Goal: Task Accomplishment & Management: Manage account settings

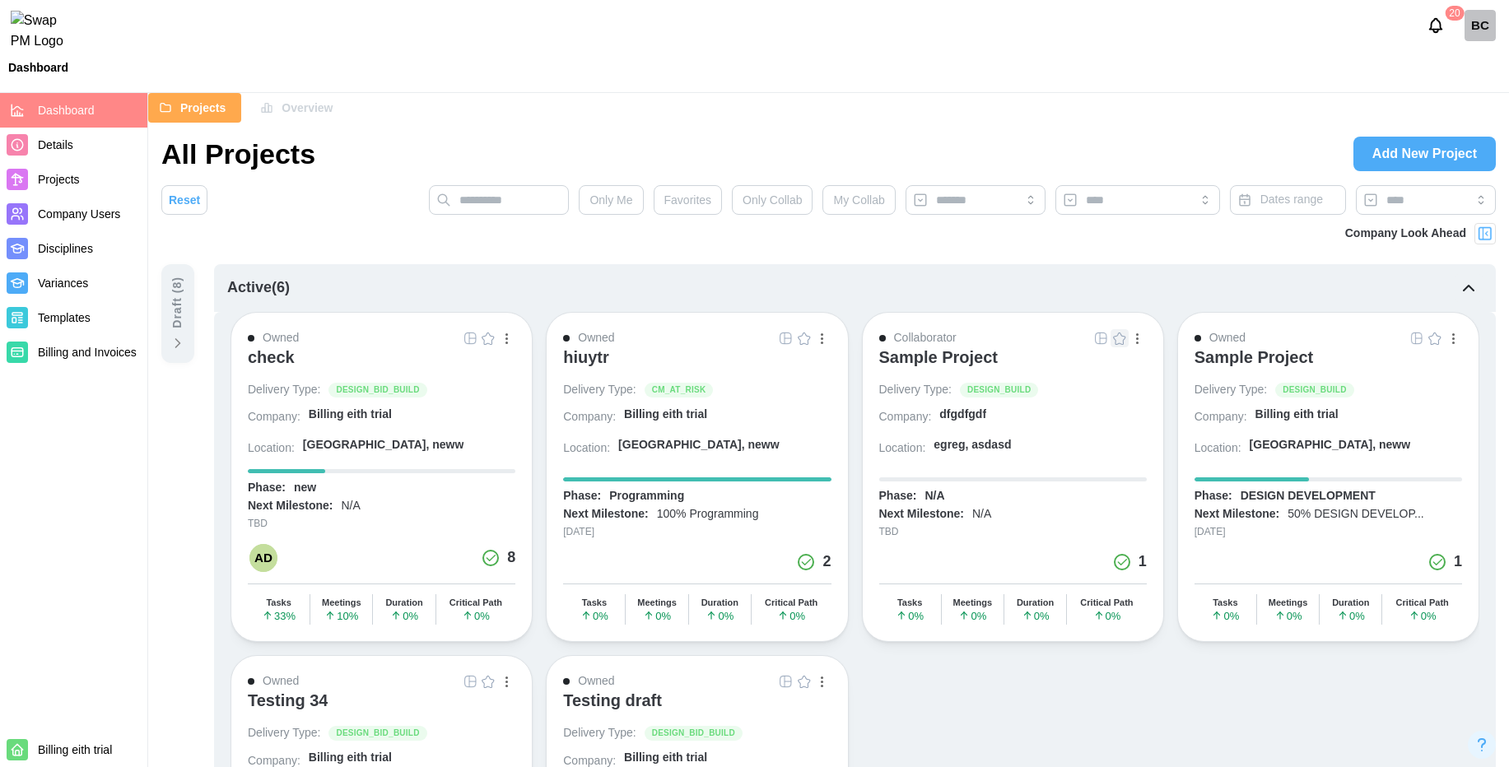
click at [506, 342] on div "button" at bounding box center [506, 338] width 2 height 11
click at [452, 377] on div "View Project" at bounding box center [450, 372] width 104 height 13
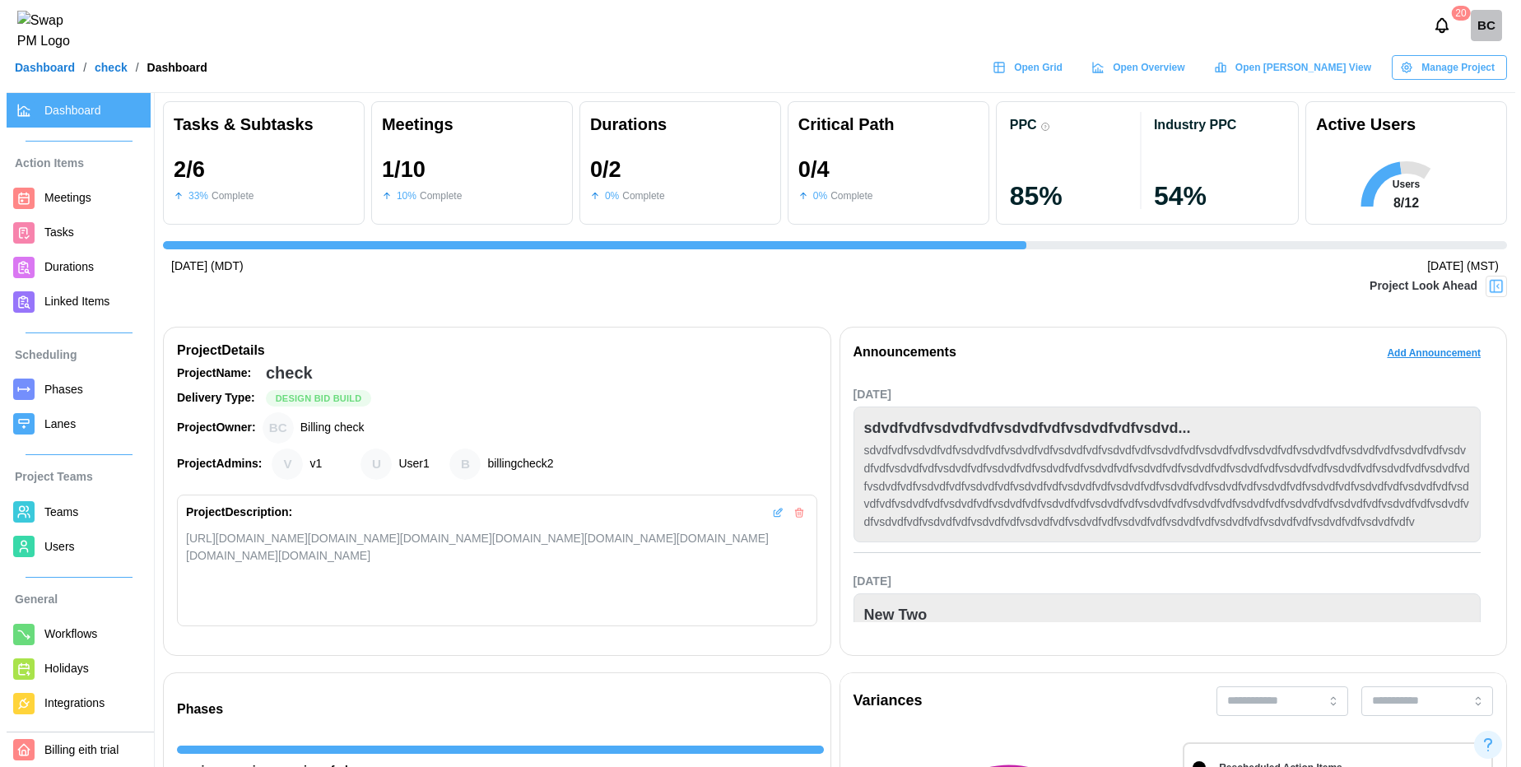
scroll to position [0, 3026]
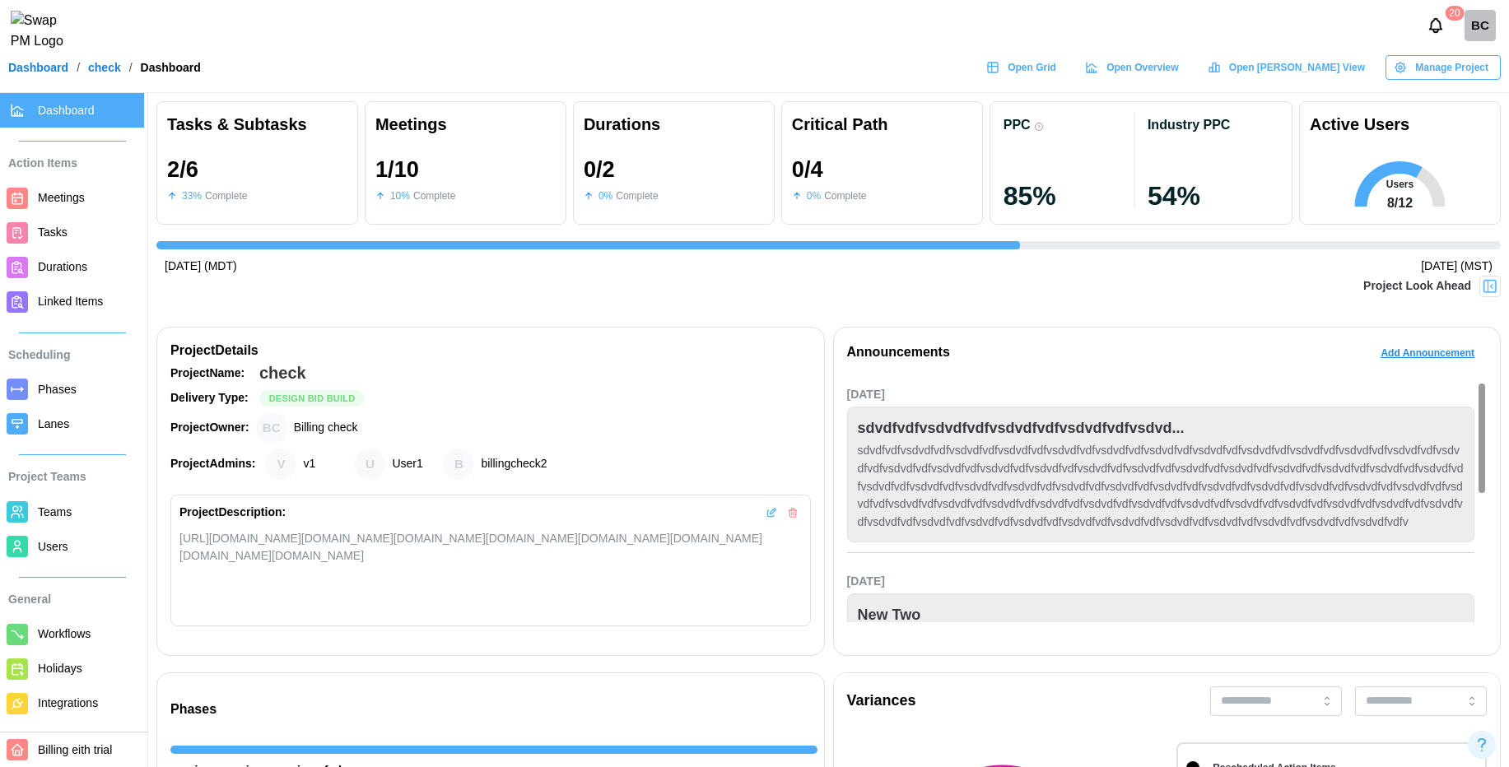
click at [1420, 352] on span "Add Announcement" at bounding box center [1427, 353] width 94 height 23
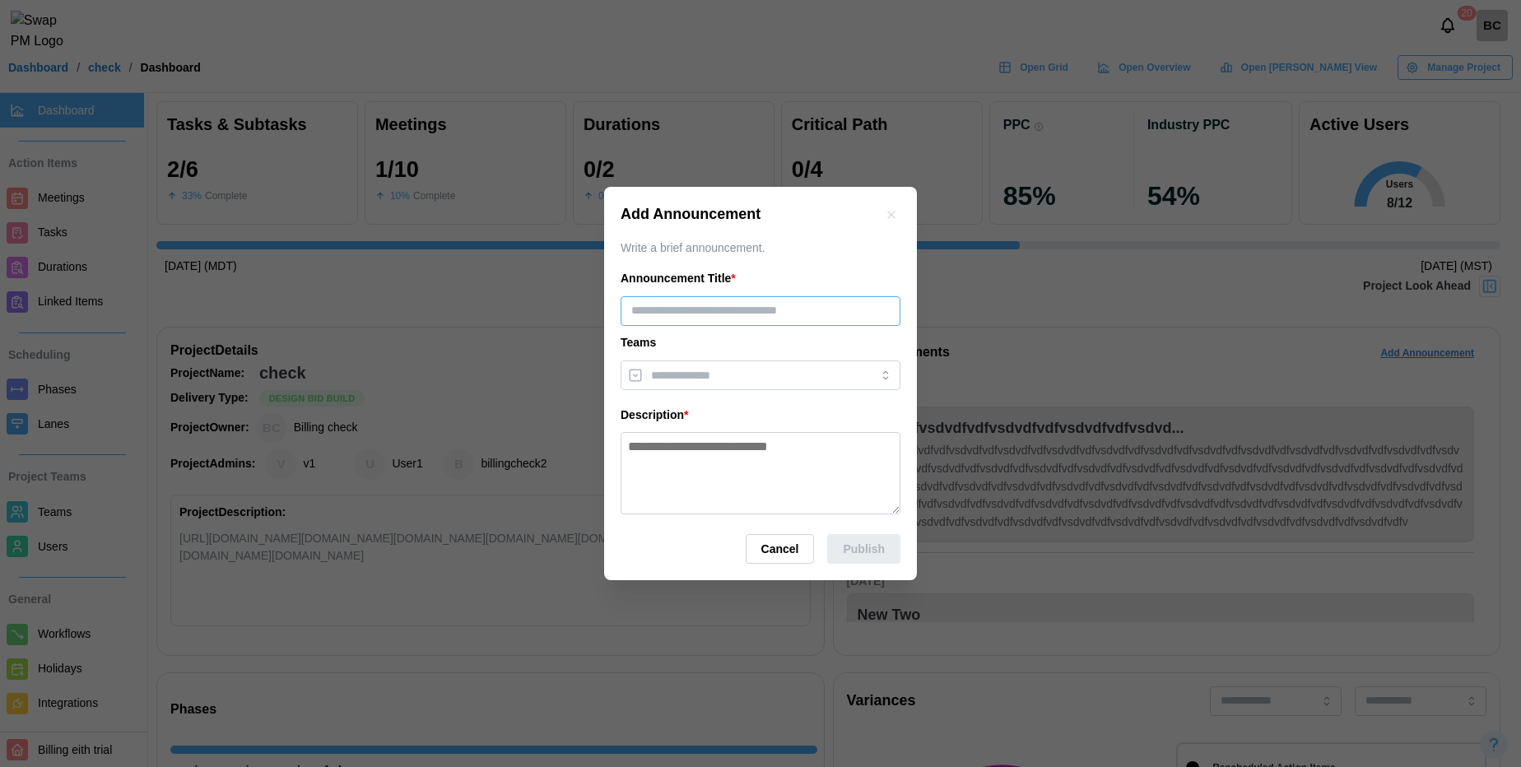
click at [695, 298] on input "text" at bounding box center [761, 311] width 280 height 30
type input "***"
click at [710, 369] on input "search" at bounding box center [745, 375] width 189 height 13
click at [682, 472] on textarea at bounding box center [761, 473] width 280 height 82
type textarea "*******"
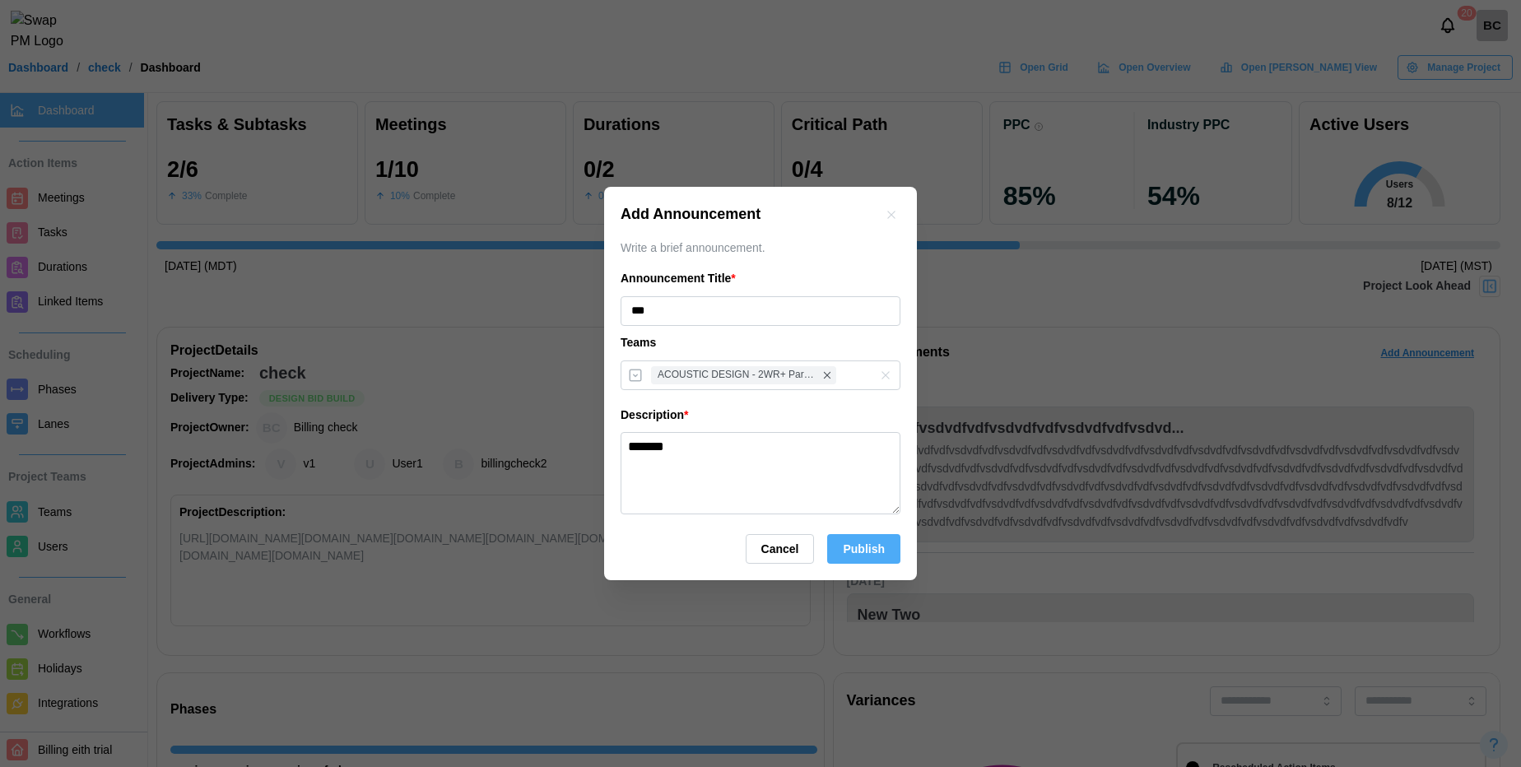
click at [856, 549] on span "Publish" at bounding box center [864, 549] width 42 height 28
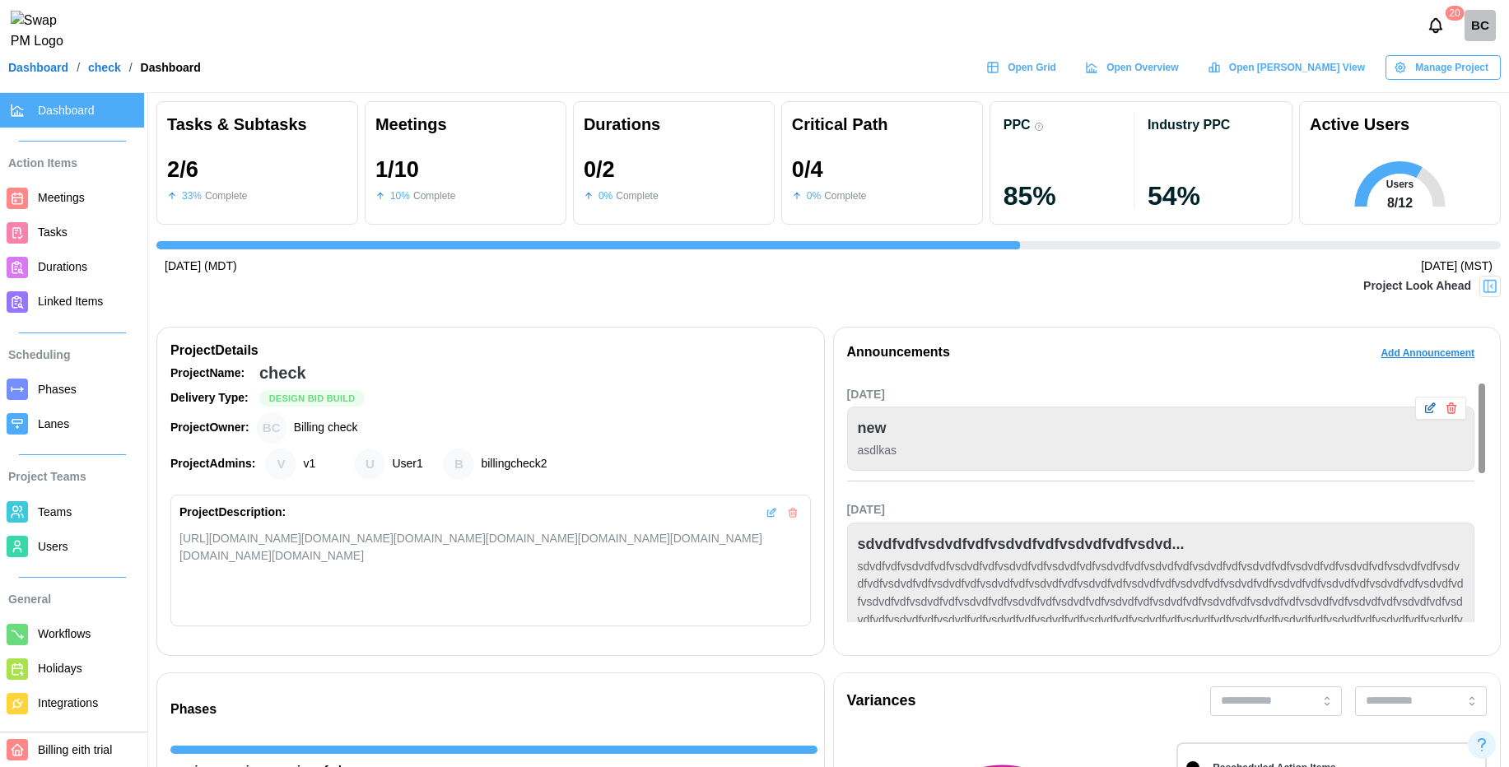
click at [1435, 413] on icon "button" at bounding box center [1429, 408] width 13 height 13
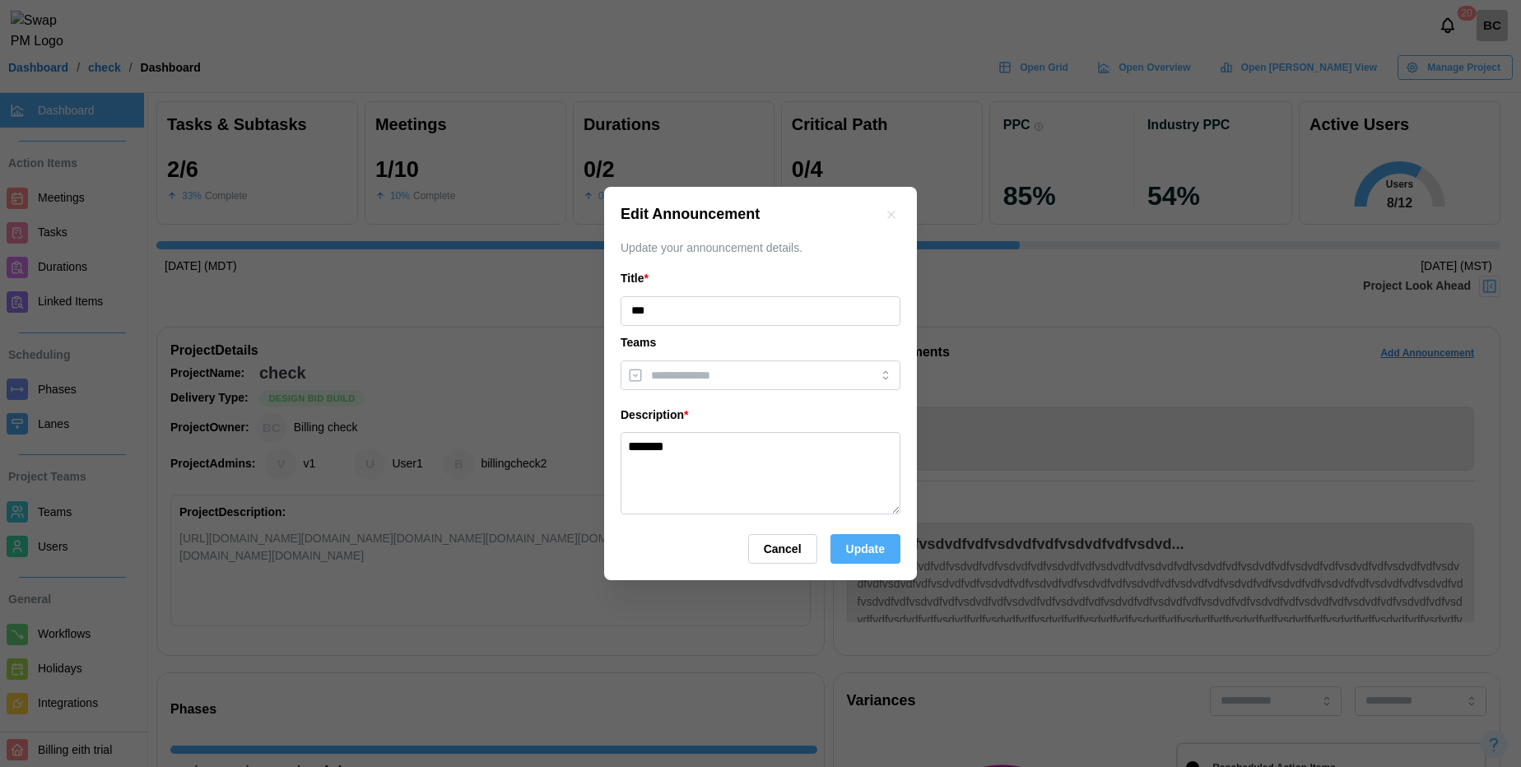
click at [868, 542] on span "Update" at bounding box center [865, 549] width 39 height 28
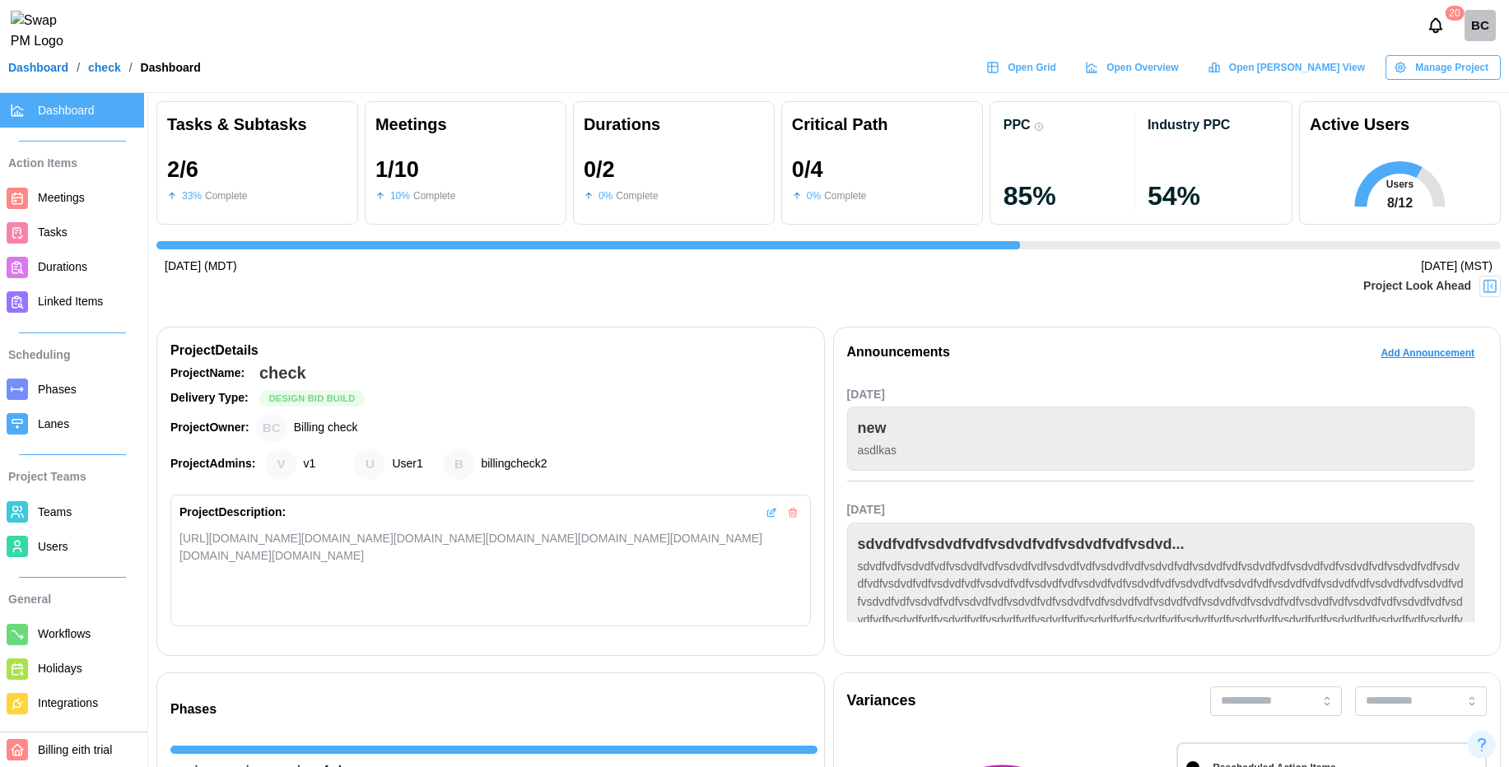
click at [44, 510] on span "Teams" at bounding box center [55, 511] width 34 height 13
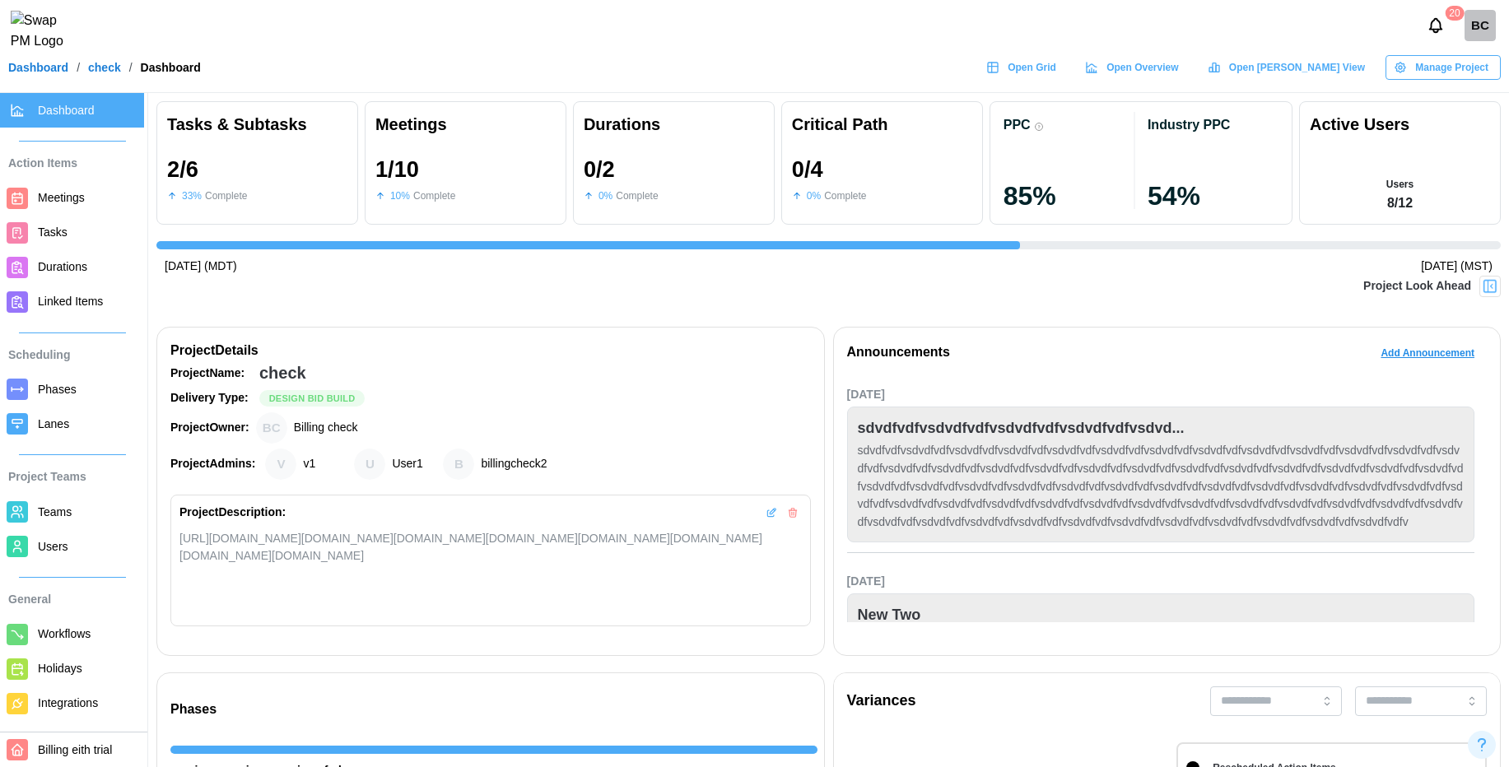
scroll to position [0, 3026]
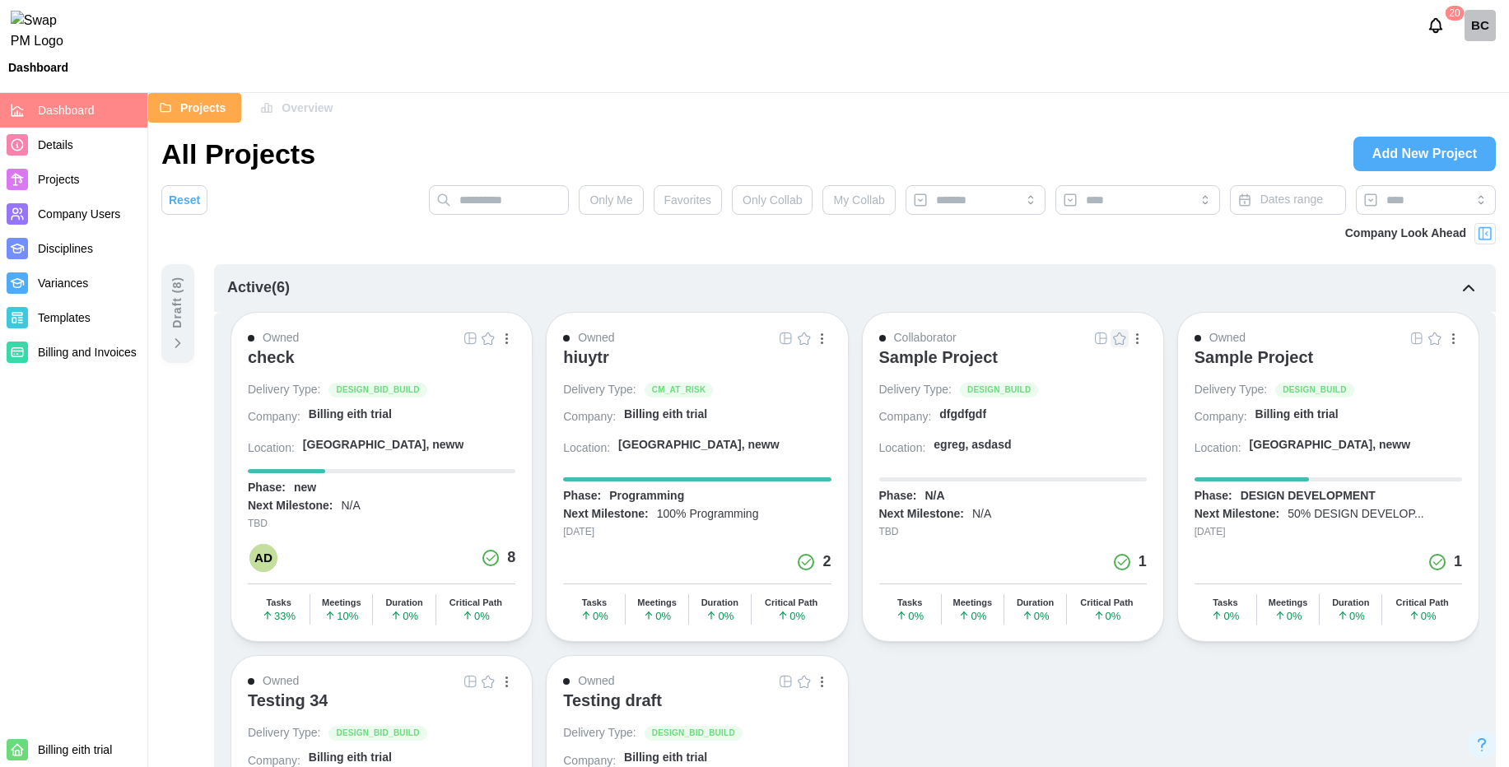
click at [291, 96] on span "Overview" at bounding box center [307, 108] width 51 height 28
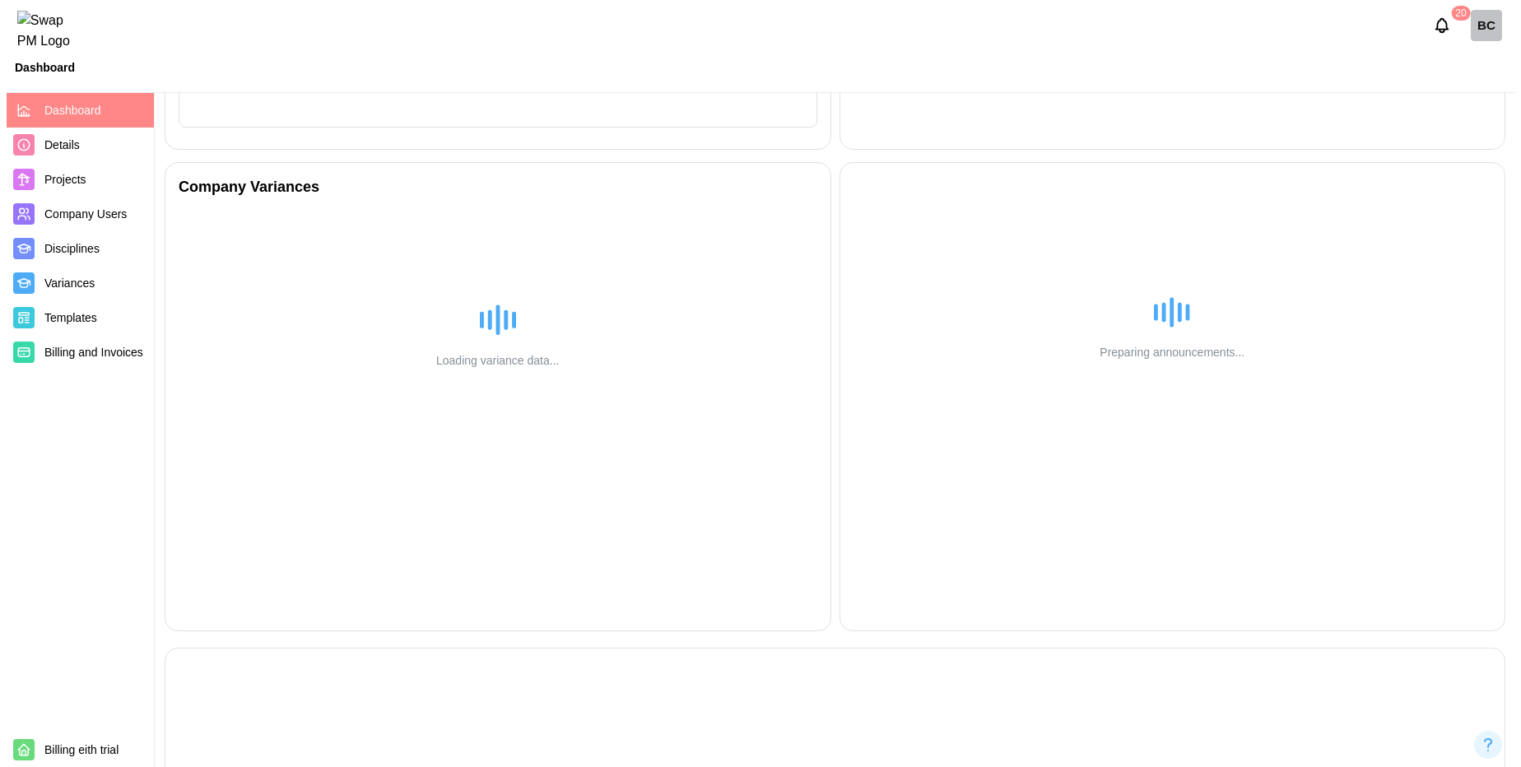
scroll to position [558, 0]
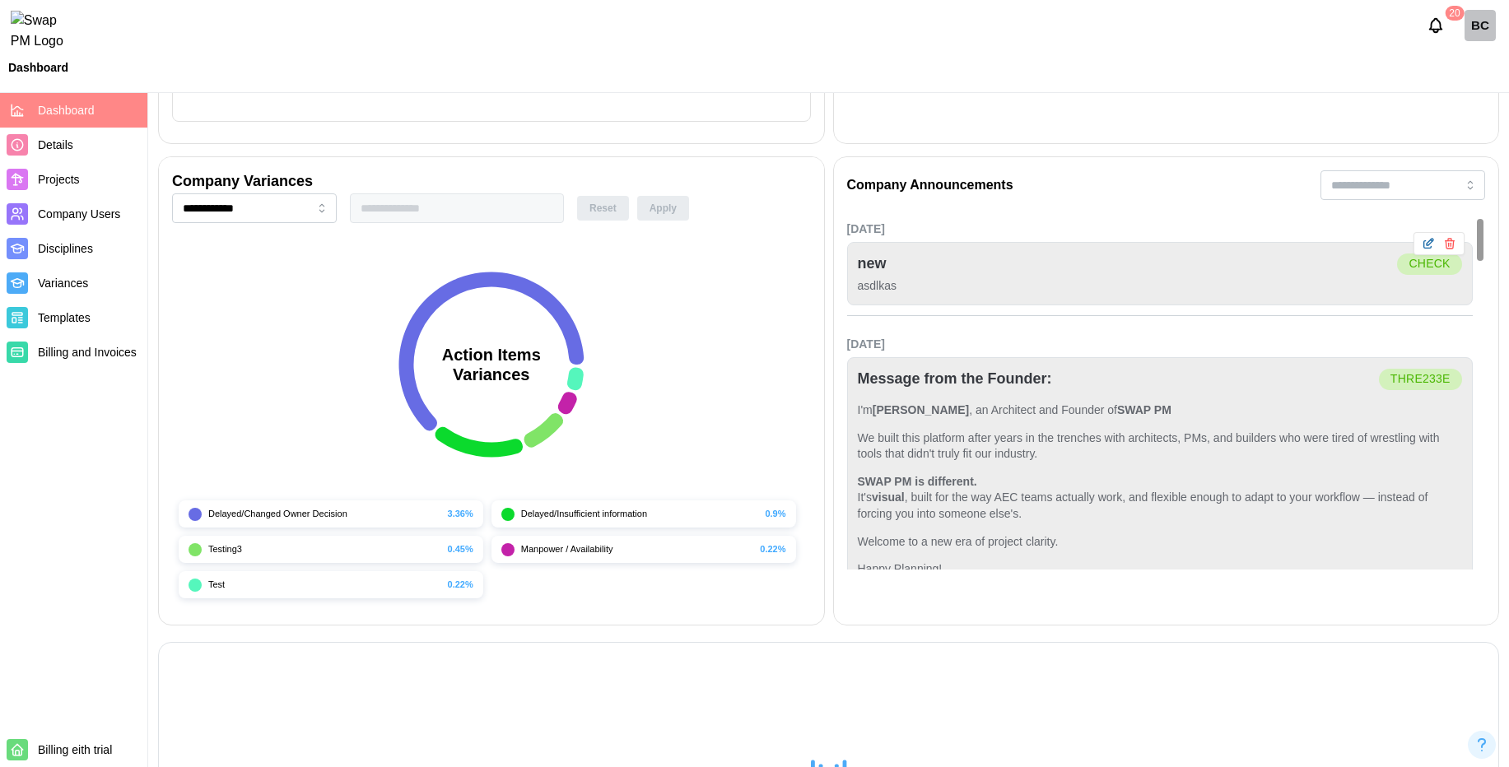
click at [1424, 236] on button "button" at bounding box center [1428, 244] width 18 height 18
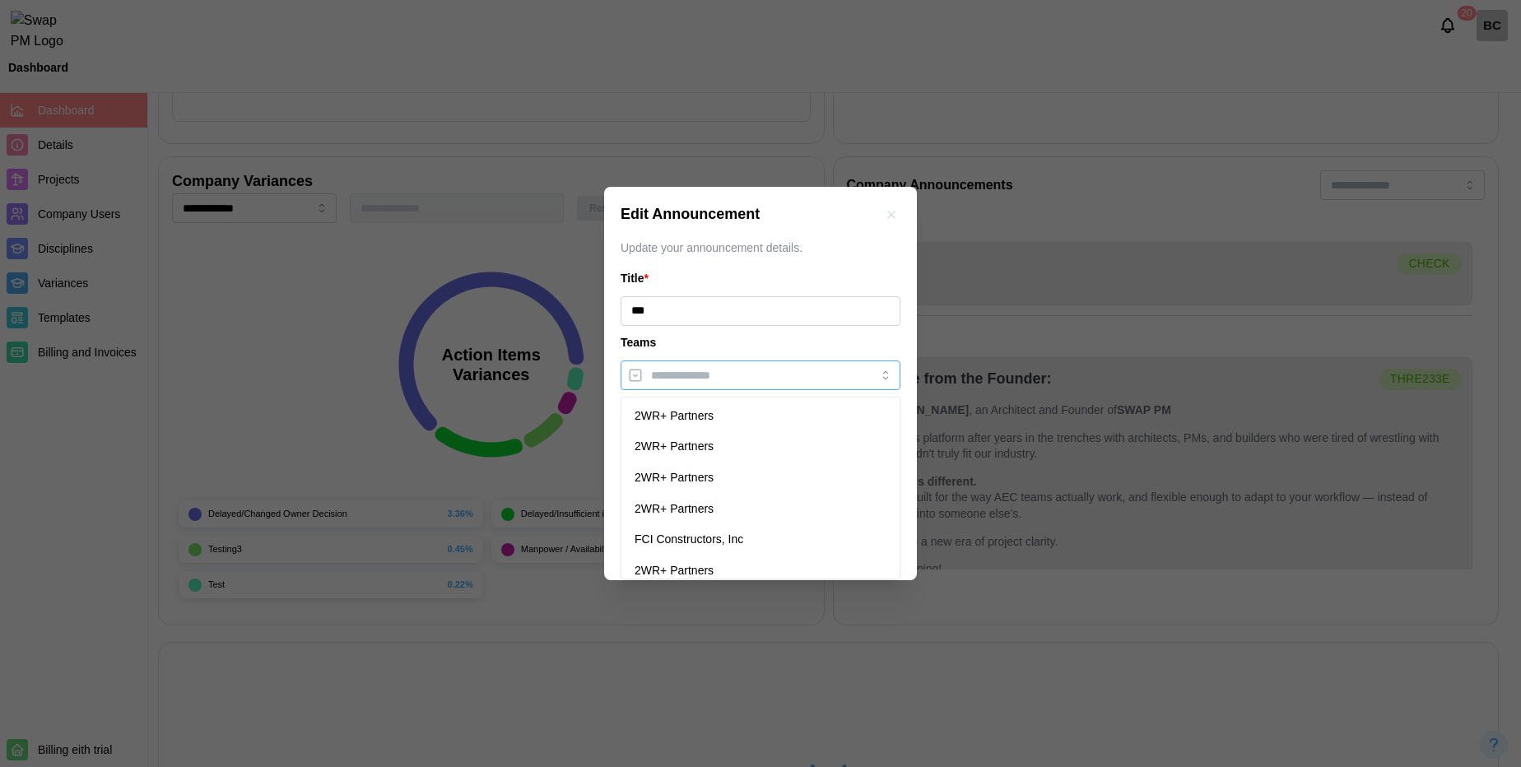
click at [649, 377] on div at bounding box center [743, 375] width 193 height 28
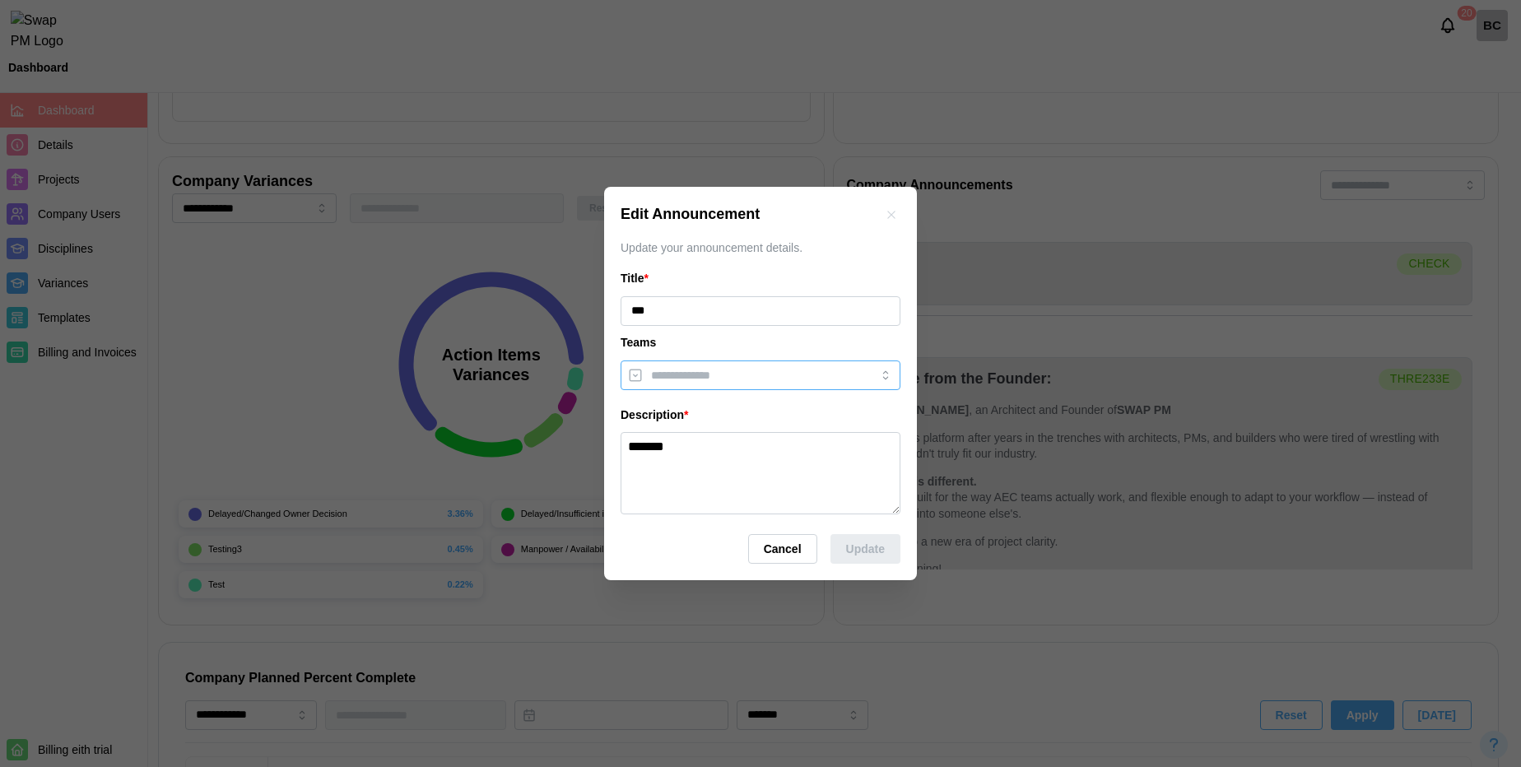
click at [671, 384] on div at bounding box center [743, 375] width 193 height 28
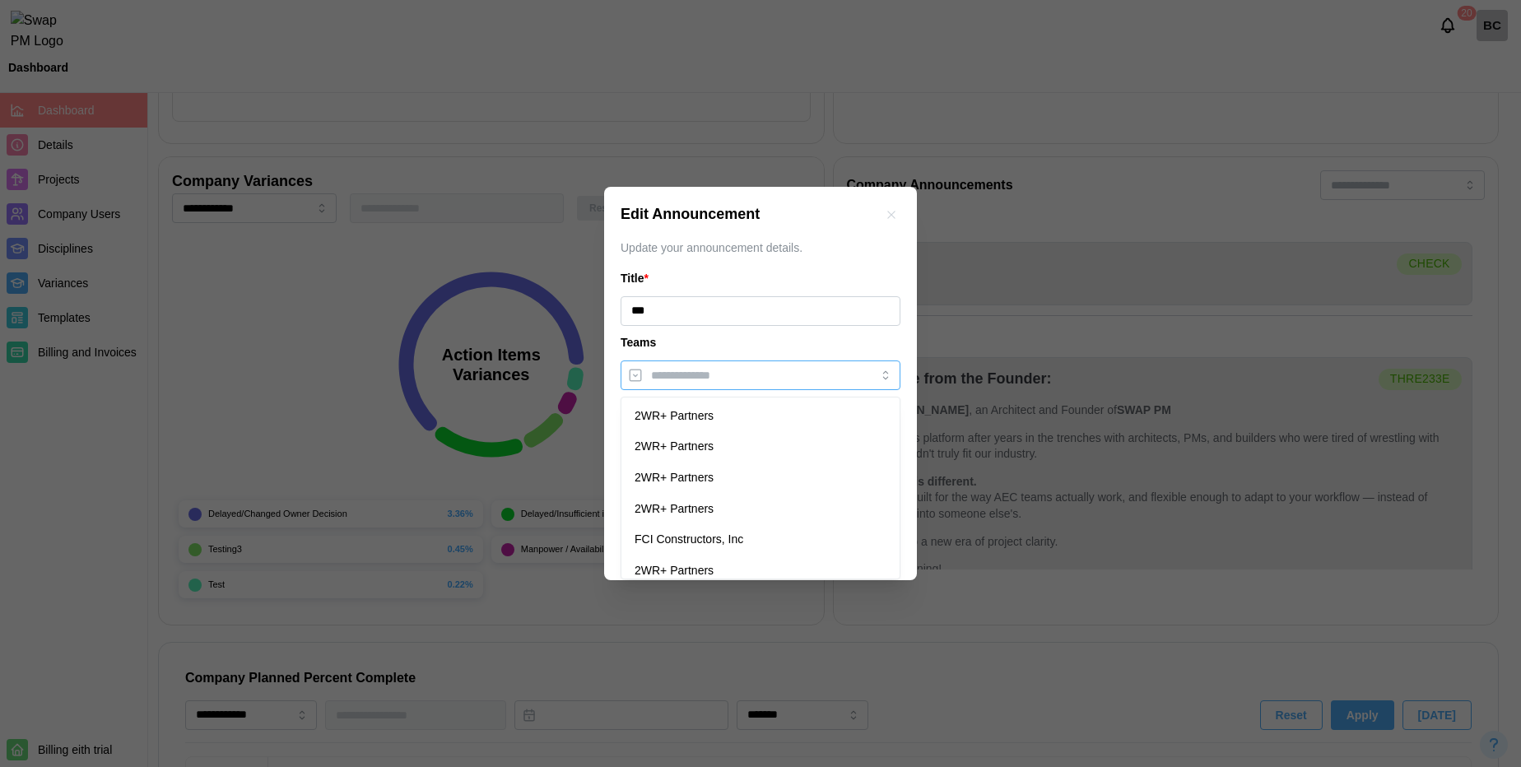
click at [663, 380] on input "search" at bounding box center [745, 375] width 189 height 13
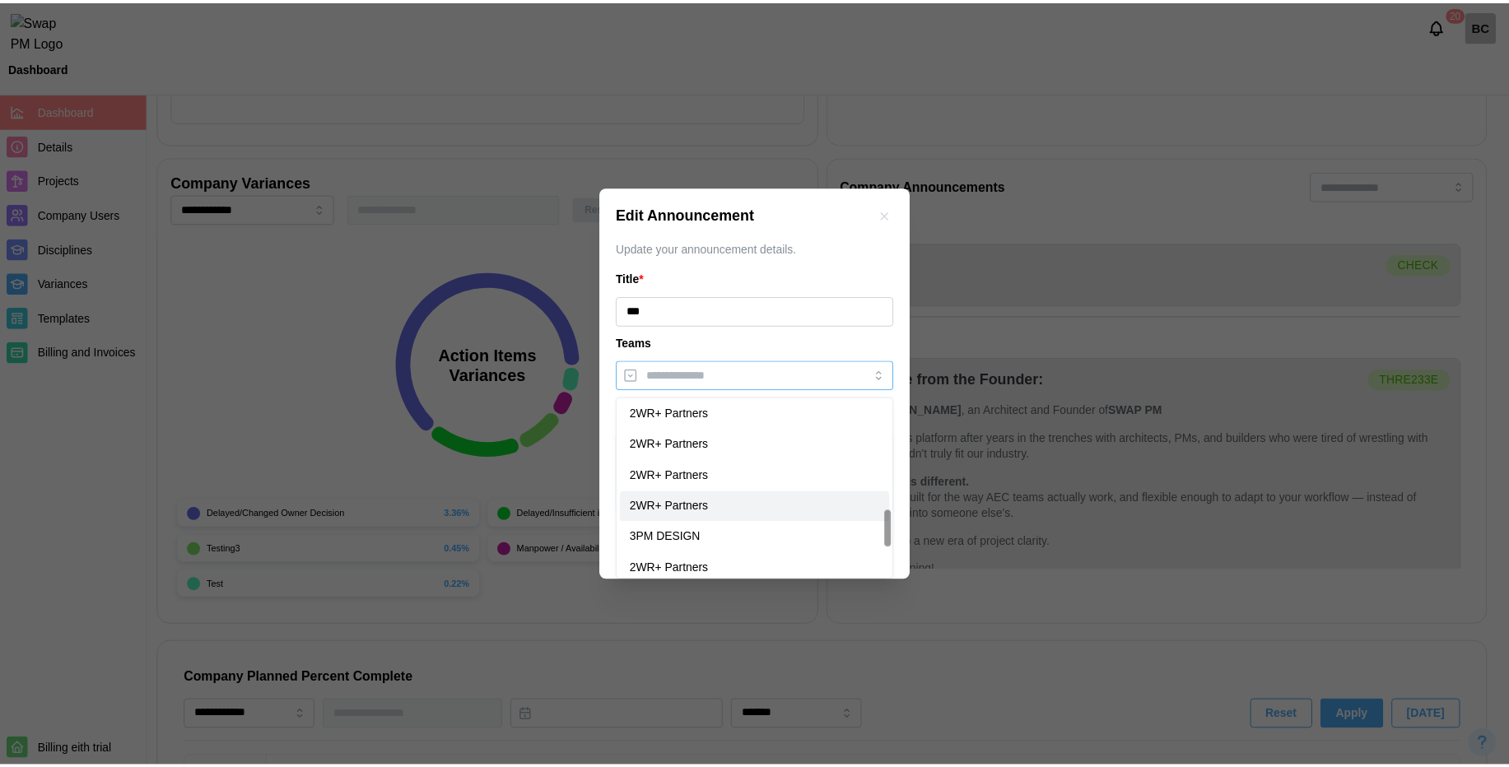
scroll to position [694, 0]
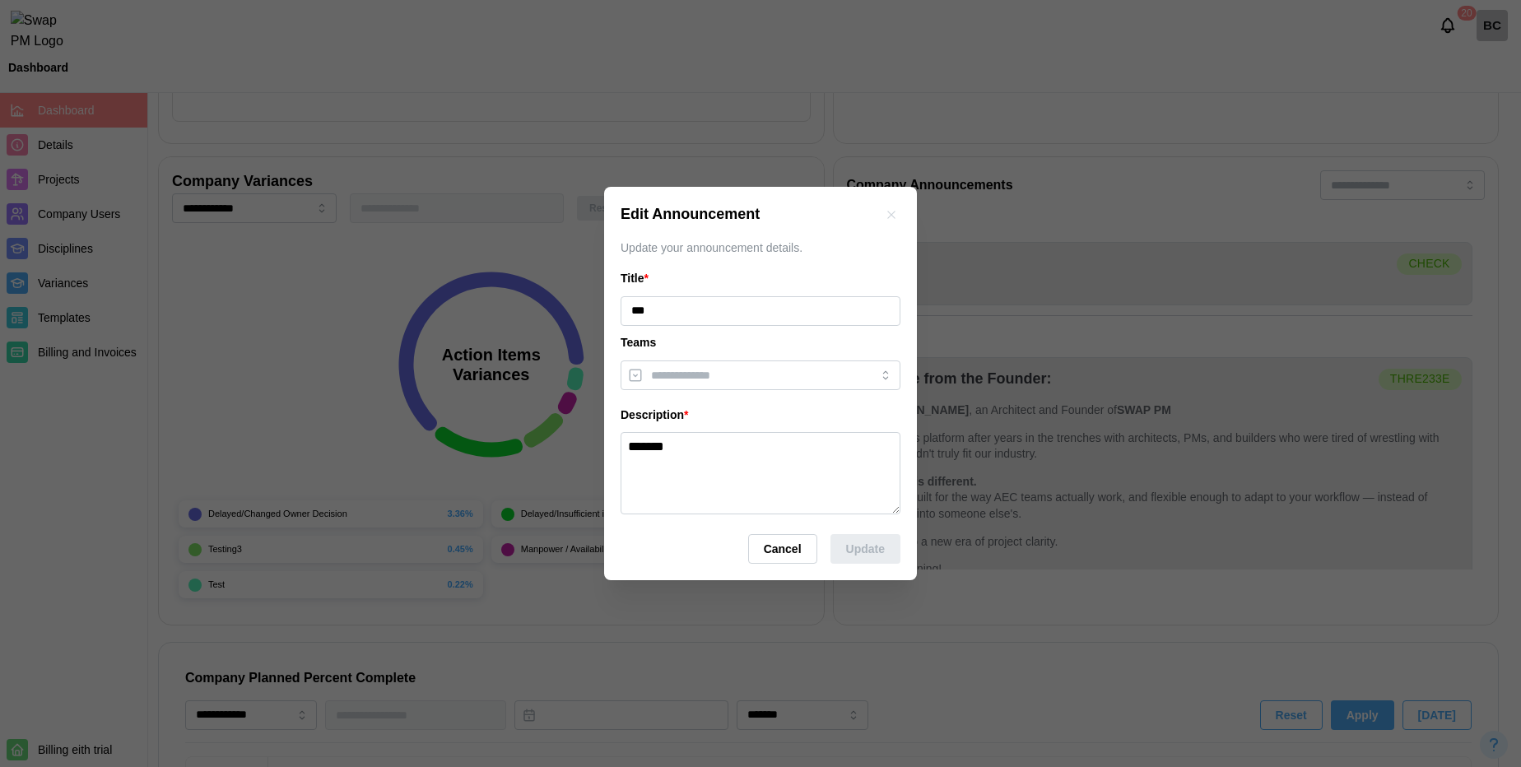
click at [774, 559] on span "Cancel" at bounding box center [783, 549] width 38 height 28
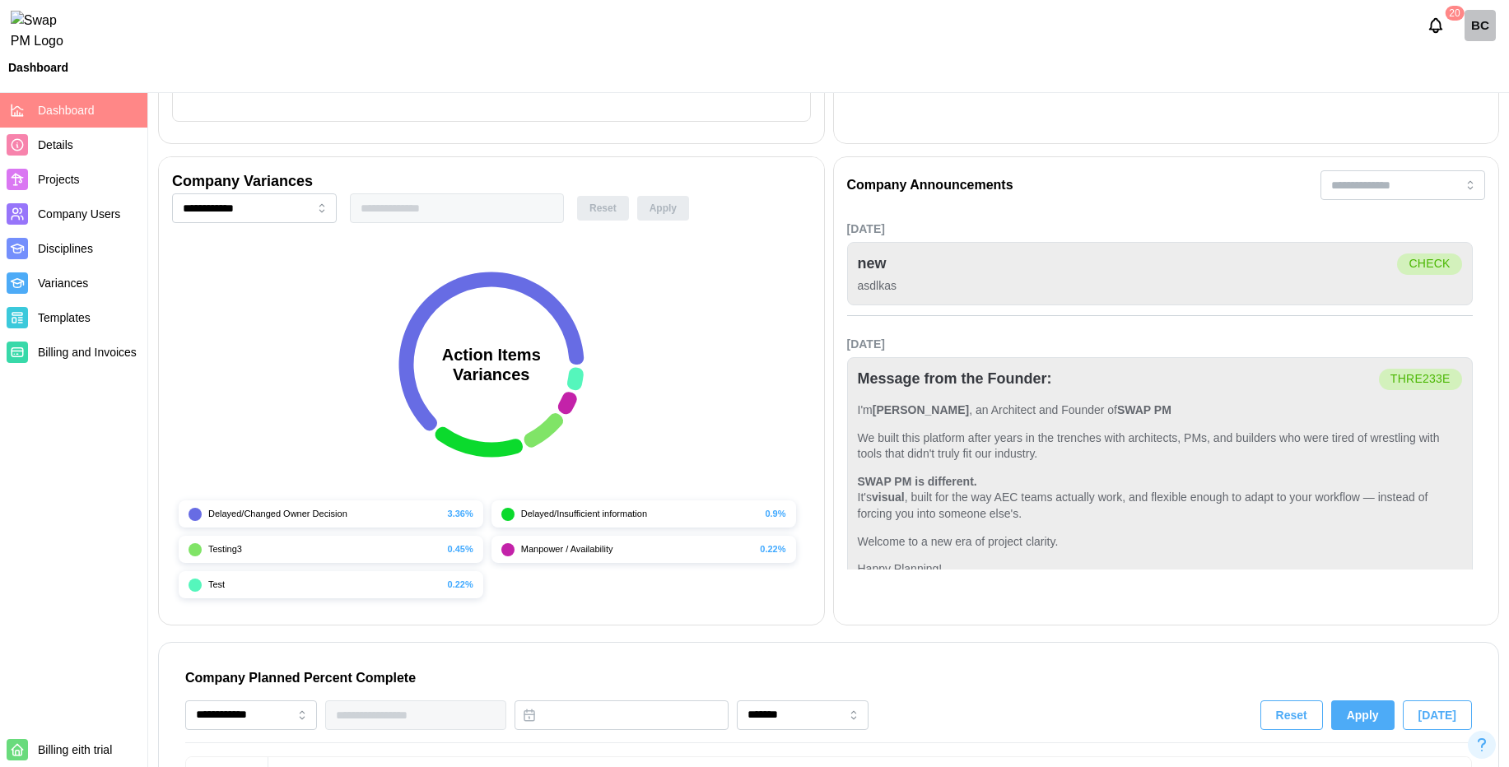
scroll to position [0, 0]
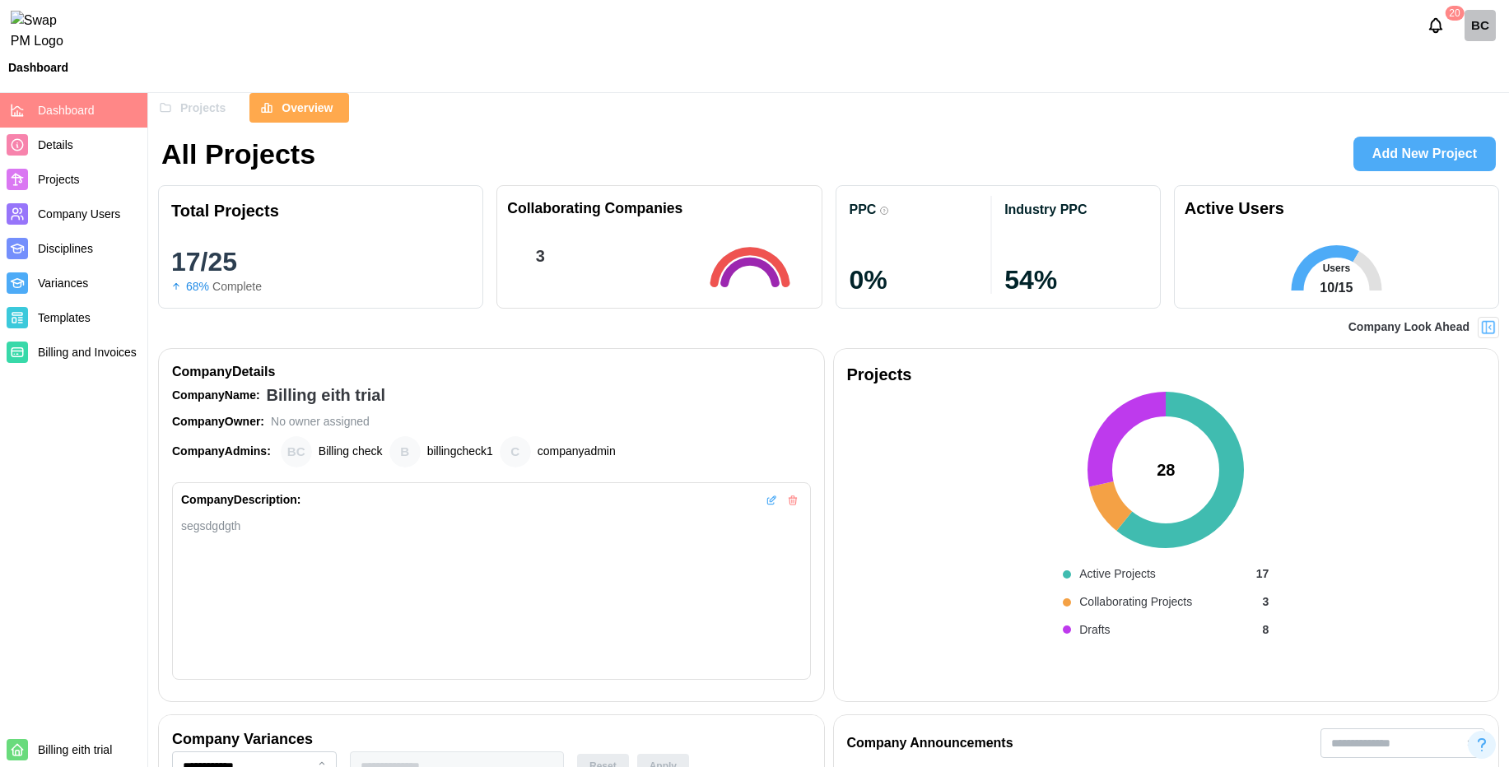
click at [179, 110] on div "Projects" at bounding box center [192, 108] width 67 height 28
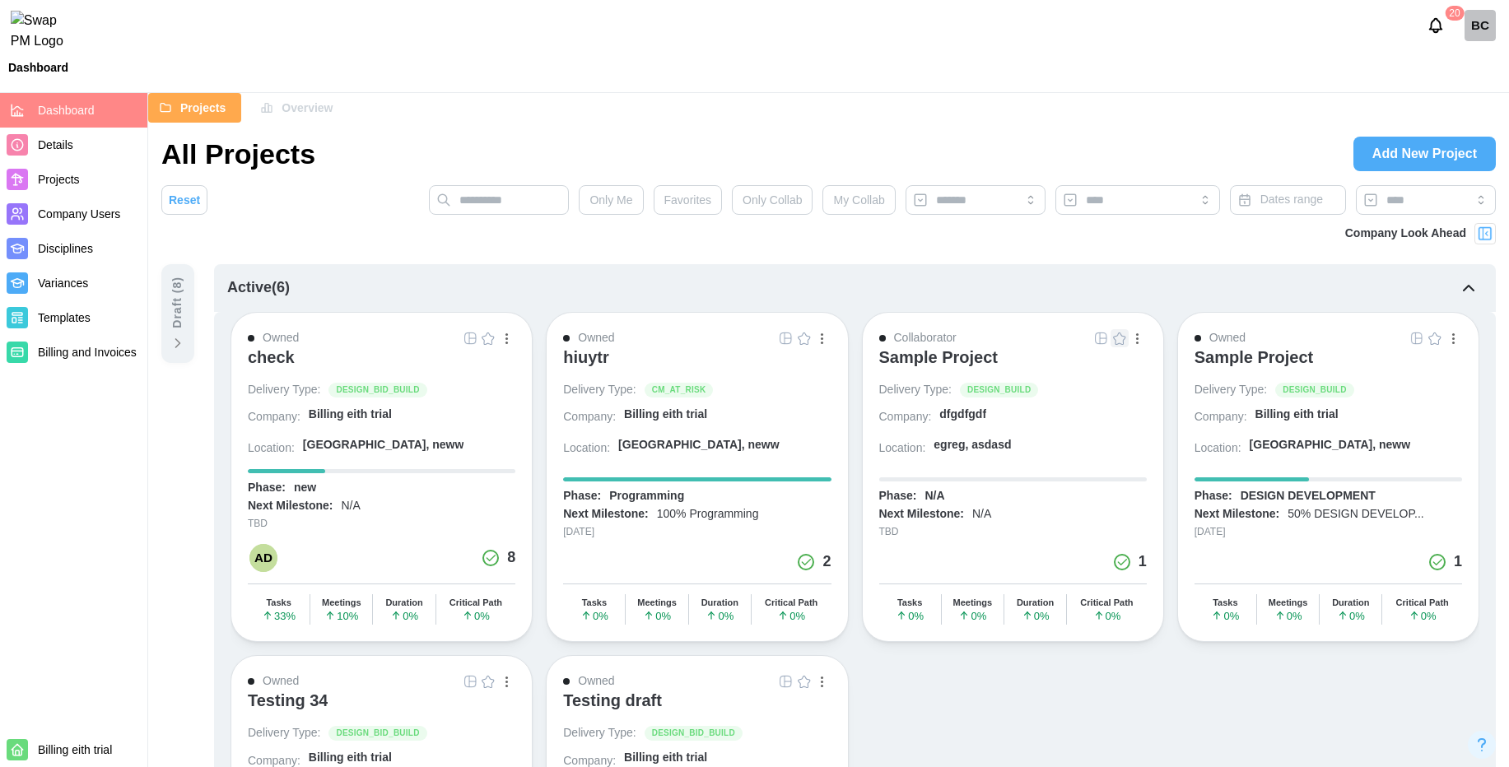
click at [286, 91] on header "20 BC Dashboard" at bounding box center [754, 46] width 1509 height 93
click at [279, 106] on div "Overview" at bounding box center [296, 108] width 72 height 28
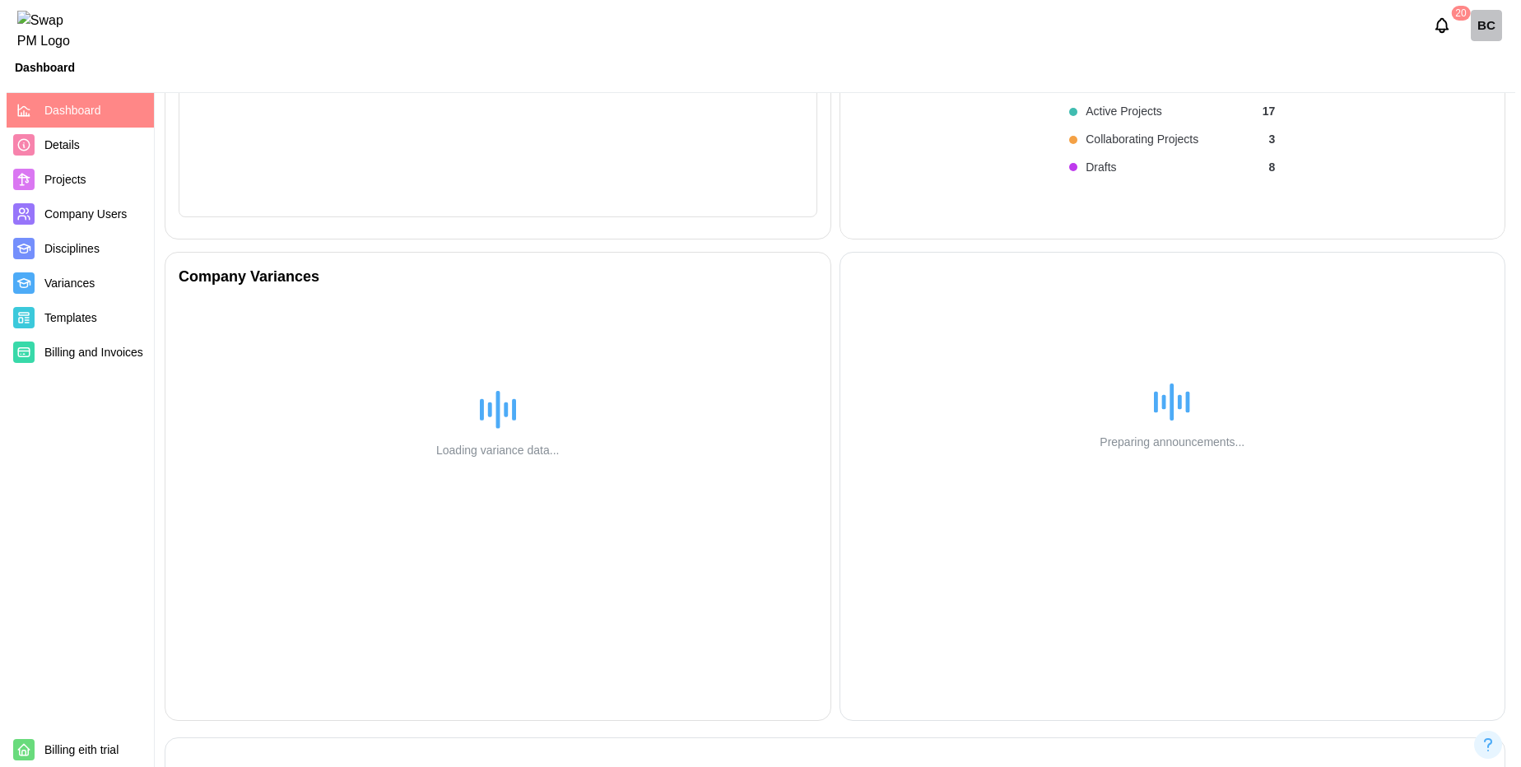
scroll to position [477, 0]
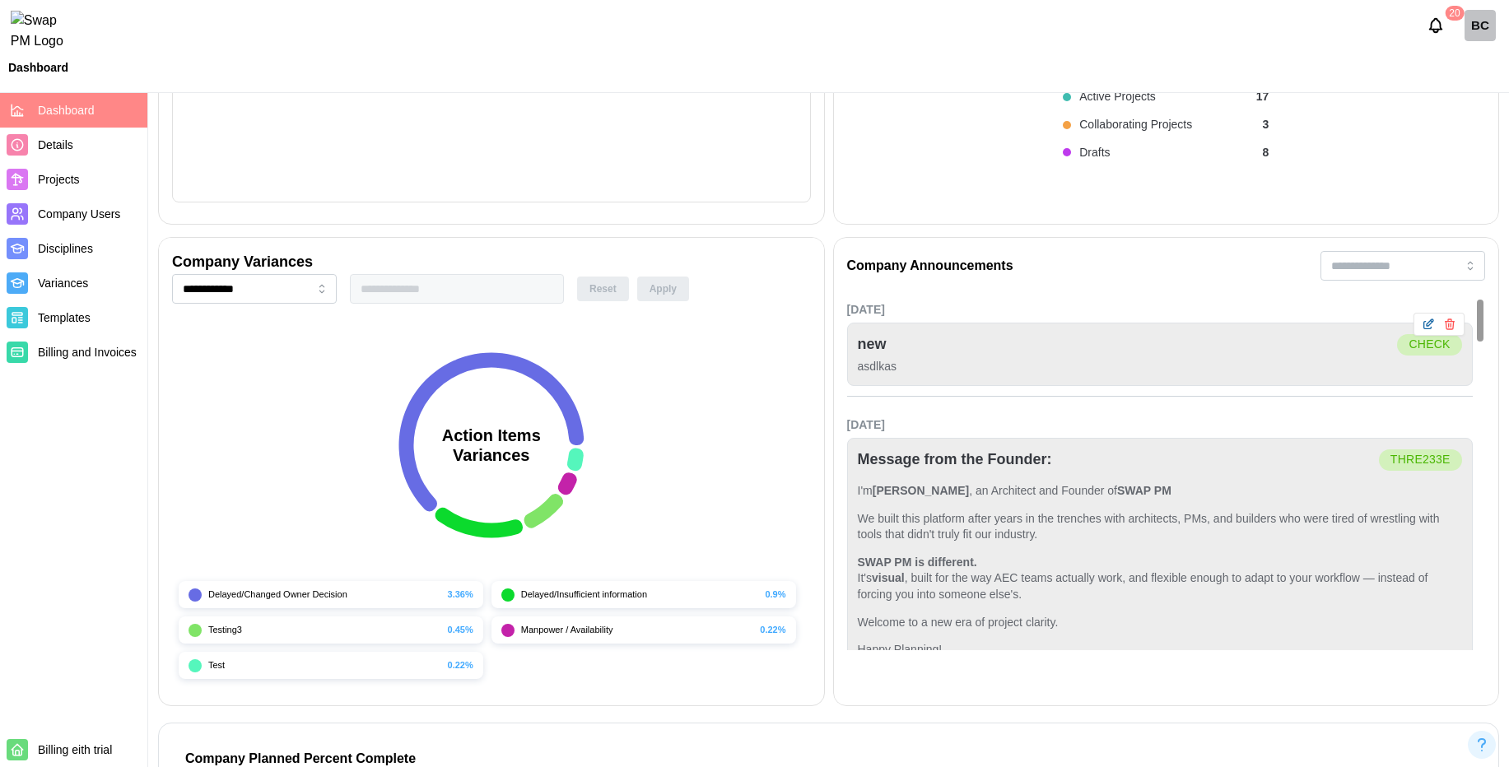
click at [1424, 327] on icon "button" at bounding box center [1427, 325] width 7 height 7
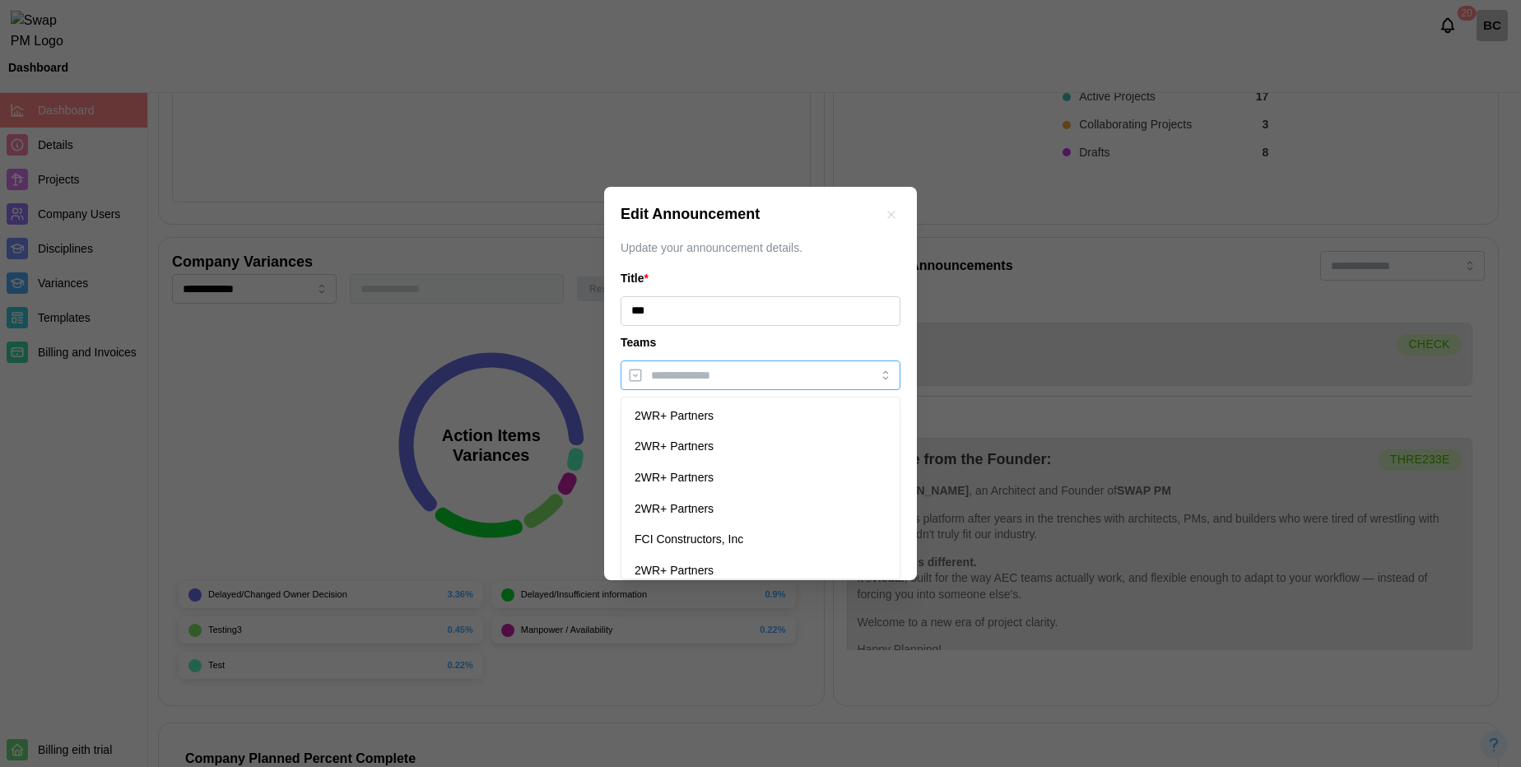
click at [784, 362] on div at bounding box center [743, 375] width 193 height 28
click at [771, 362] on div at bounding box center [743, 375] width 193 height 28
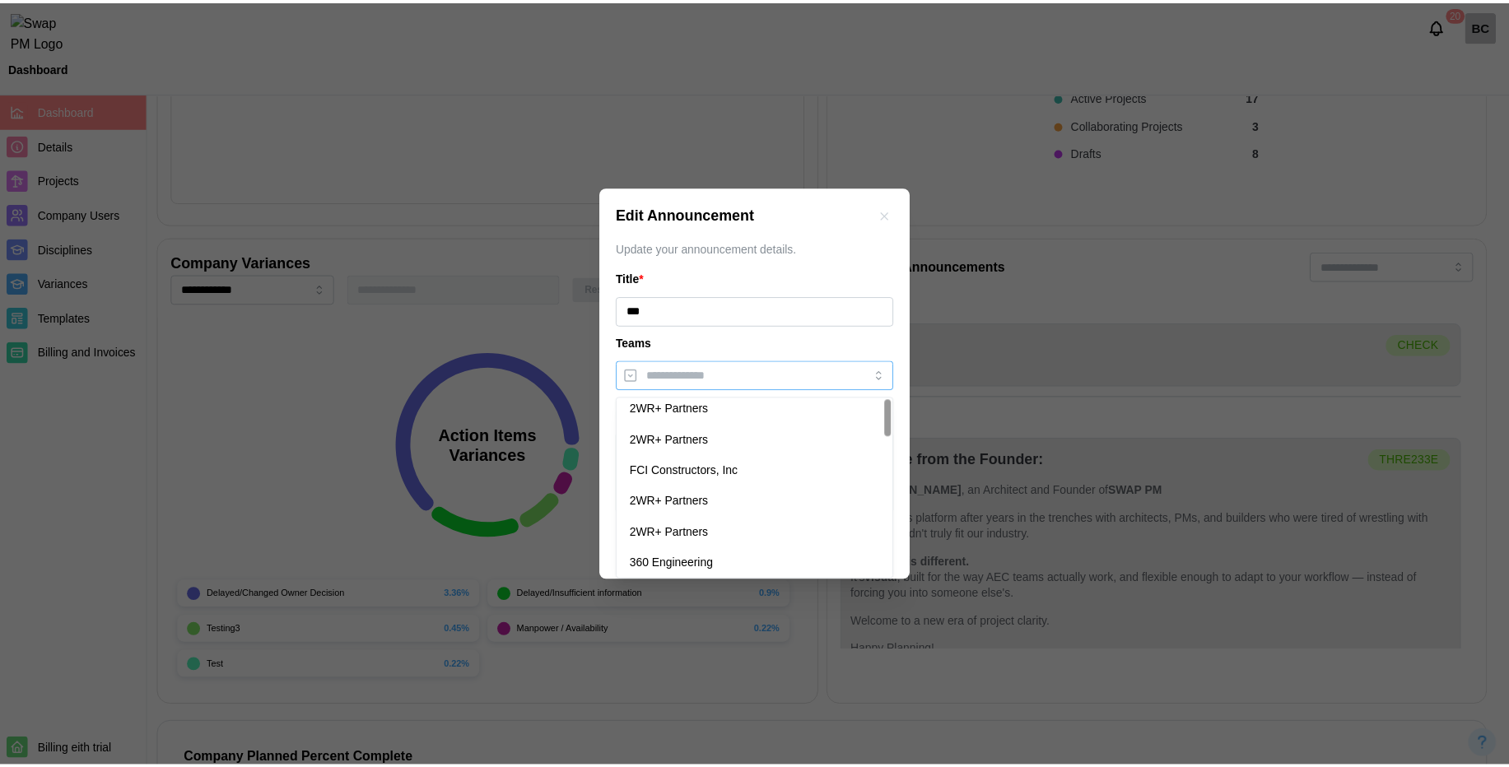
scroll to position [0, 0]
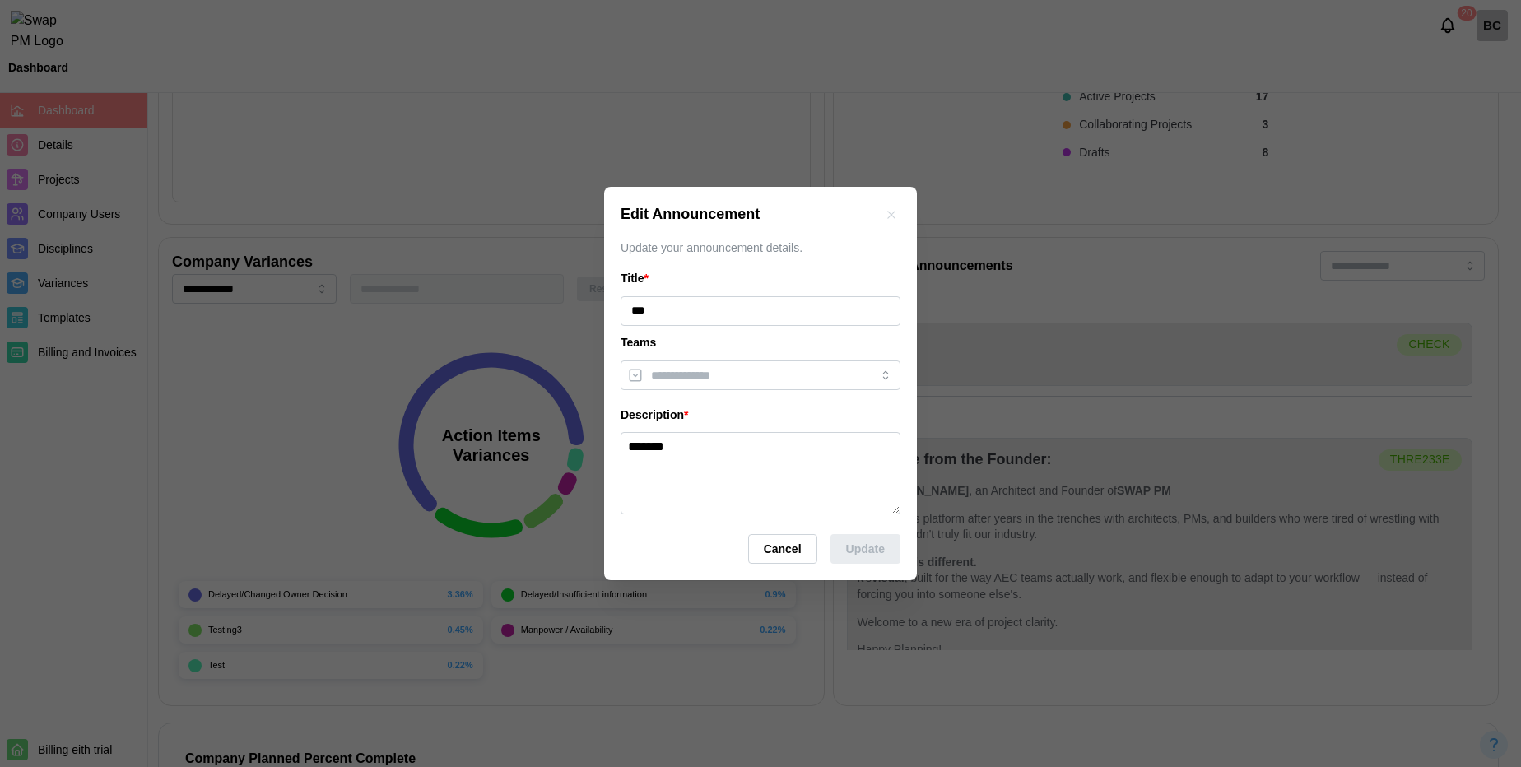
click at [770, 548] on span "Cancel" at bounding box center [783, 549] width 38 height 28
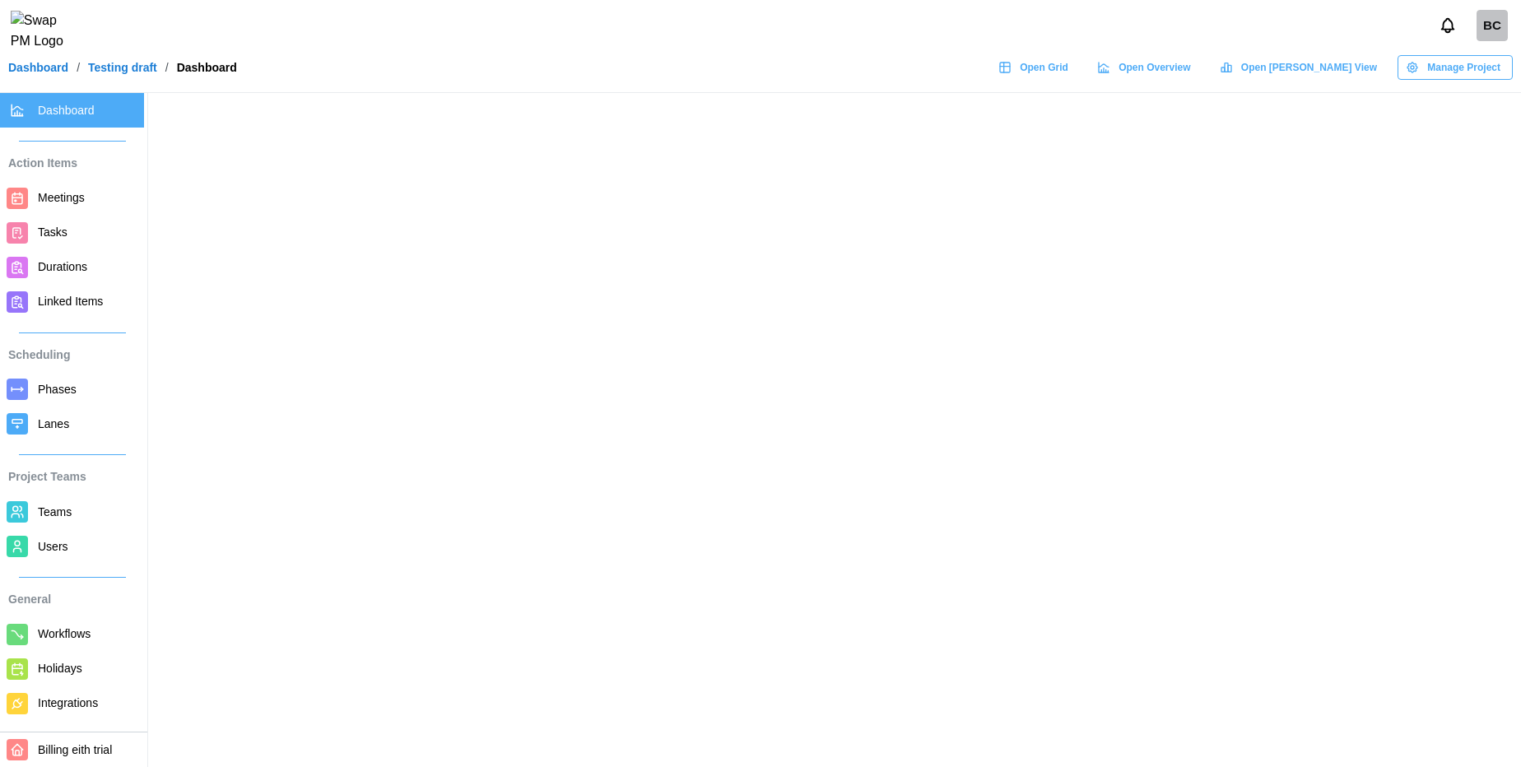
click at [50, 506] on span "Teams" at bounding box center [55, 511] width 34 height 13
